Goal: Task Accomplishment & Management: Manage account settings

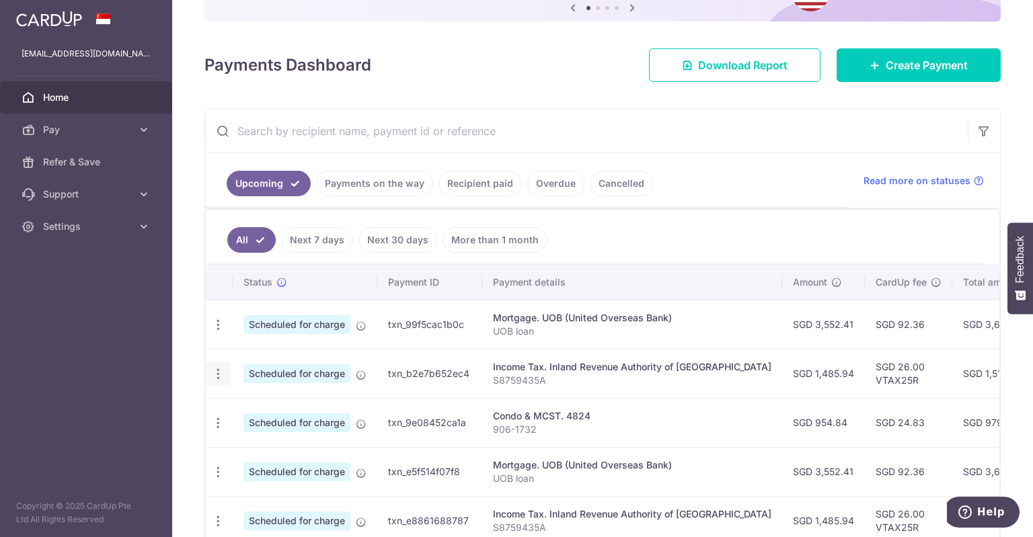
click at [220, 377] on icon "button" at bounding box center [218, 374] width 14 height 14
click at [247, 415] on span "Update payment" at bounding box center [289, 411] width 91 height 16
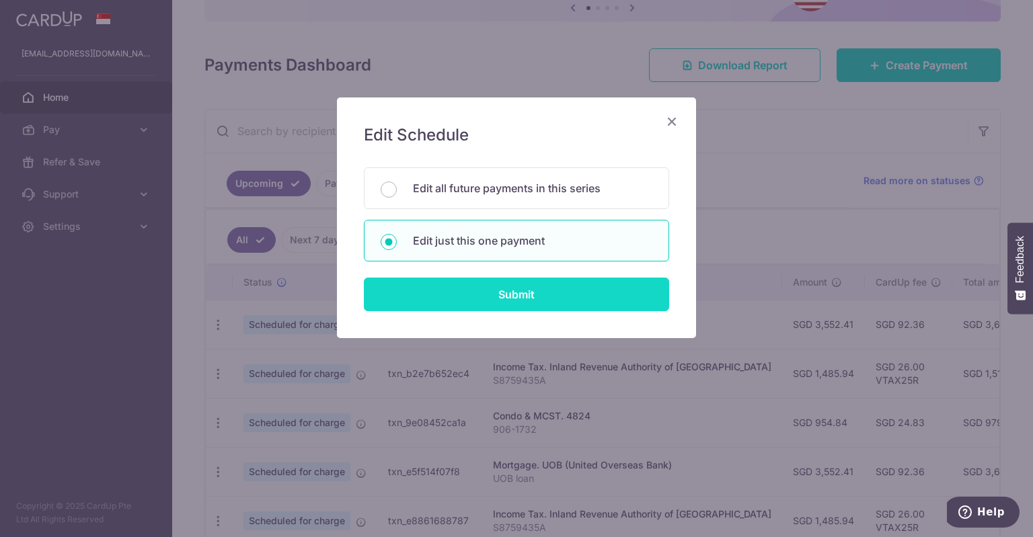
click at [539, 300] on input "Submit" at bounding box center [516, 295] width 305 height 34
radio input "true"
type input "1,485.94"
type input "[DATE]"
type input "S8759435A"
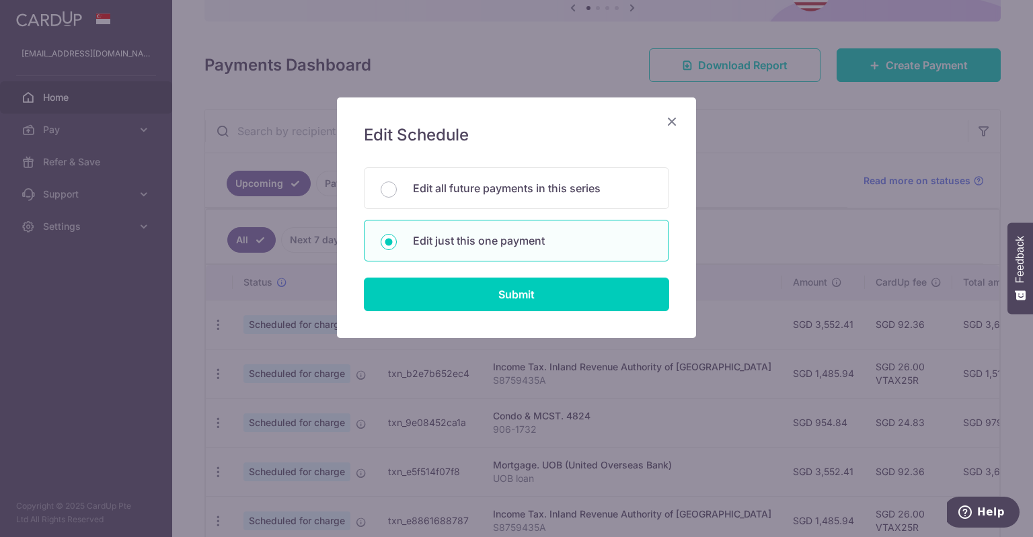
type input "VTAX25R"
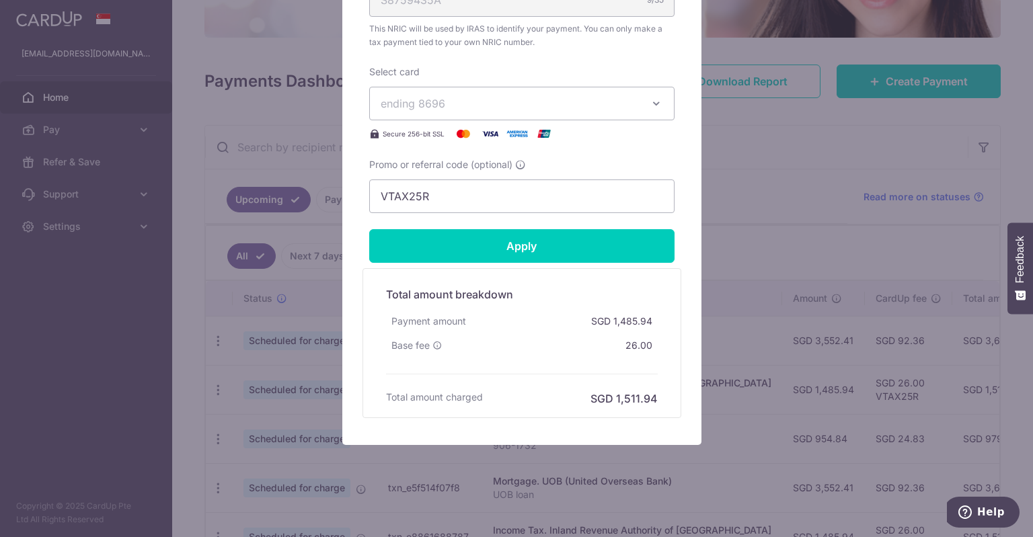
scroll to position [551, 0]
